Goal: Task Accomplishment & Management: Complete application form

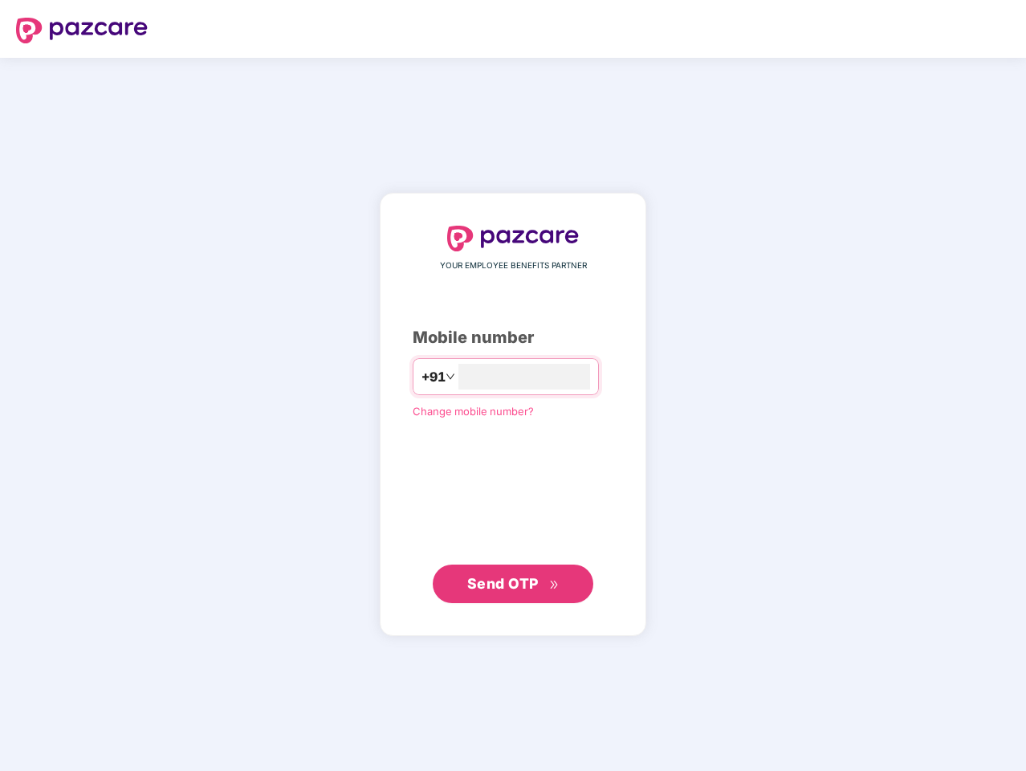
click at [513, 386] on input "number" at bounding box center [525, 377] width 132 height 26
click at [82, 31] on img at bounding box center [82, 31] width 132 height 26
click at [422, 377] on span "+91" at bounding box center [434, 377] width 24 height 20
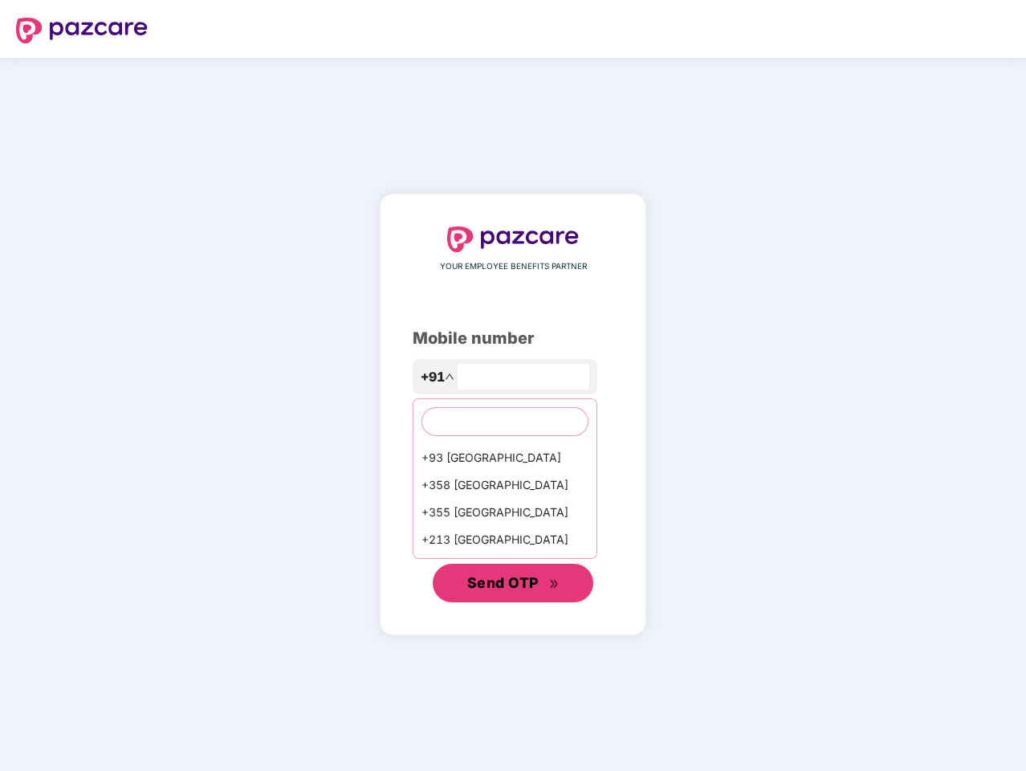
click at [513, 584] on span "Send OTP" at bounding box center [502, 582] width 71 height 17
